Goal: Find specific page/section: Find specific page/section

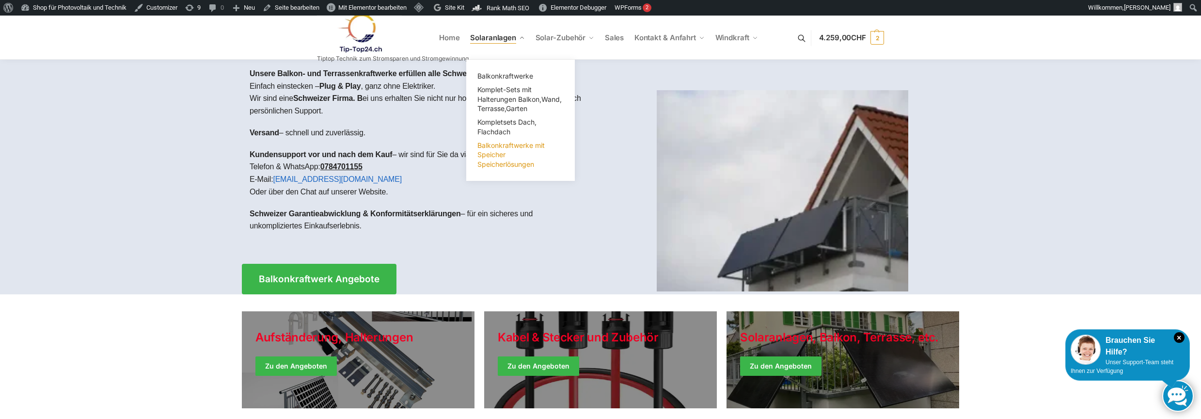
click at [503, 169] on link "Balkonkraftwerke mit Speicher Speicherlösungen" at bounding box center [520, 155] width 97 height 32
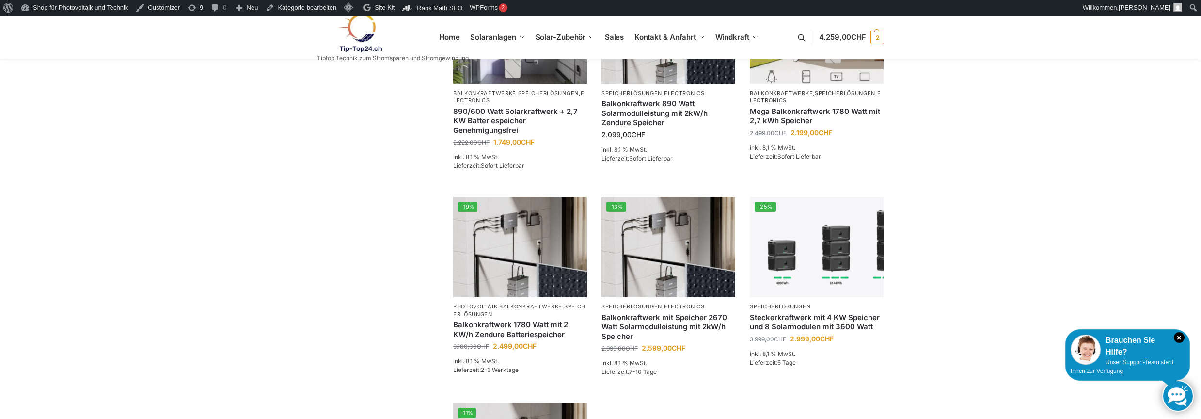
scroll to position [582, 0]
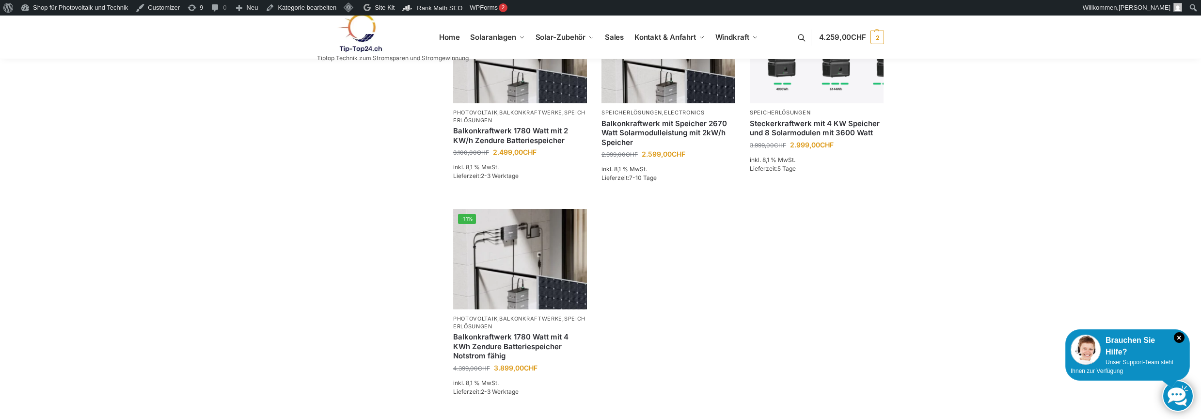
click at [365, 46] on img at bounding box center [359, 32] width 85 height 39
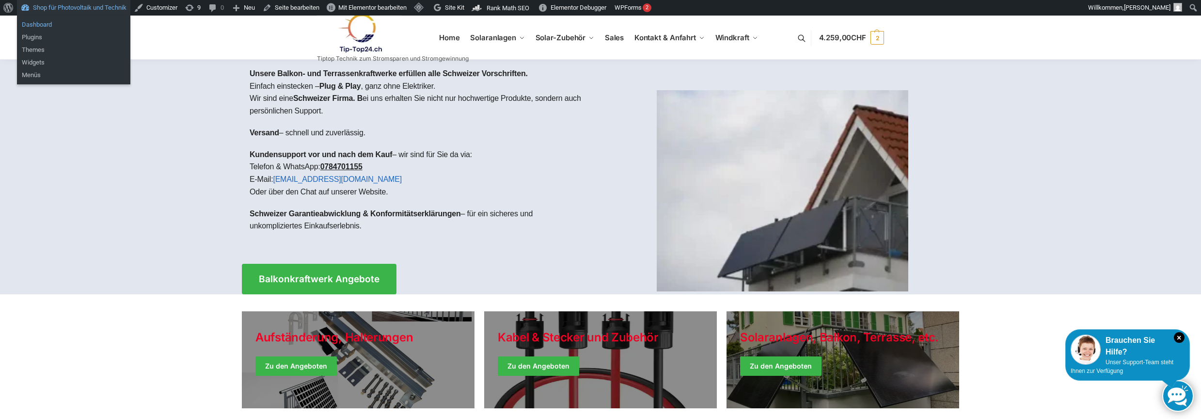
click at [48, 24] on link "Dashboard" at bounding box center [73, 24] width 113 height 13
